Goal: Navigation & Orientation: Find specific page/section

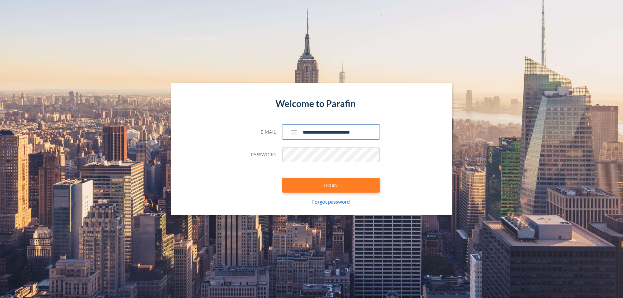
type input "**********"
click at [331, 185] on button "LOGIN" at bounding box center [330, 185] width 97 height 15
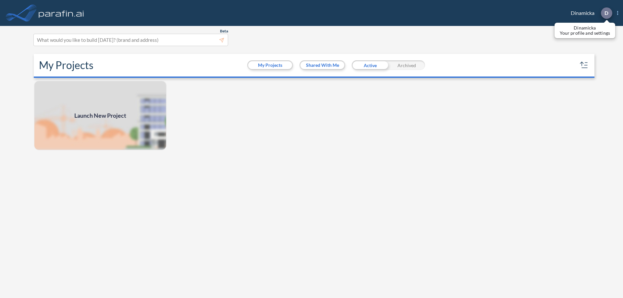
click at [606, 13] on p "D" at bounding box center [607, 13] width 4 height 6
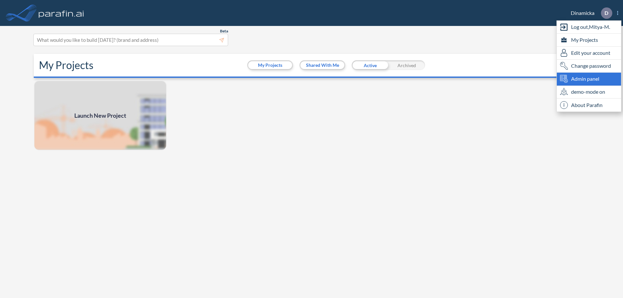
click at [589, 79] on span "Admin panel" at bounding box center [585, 79] width 28 height 8
